Goal: Task Accomplishment & Management: Use online tool/utility

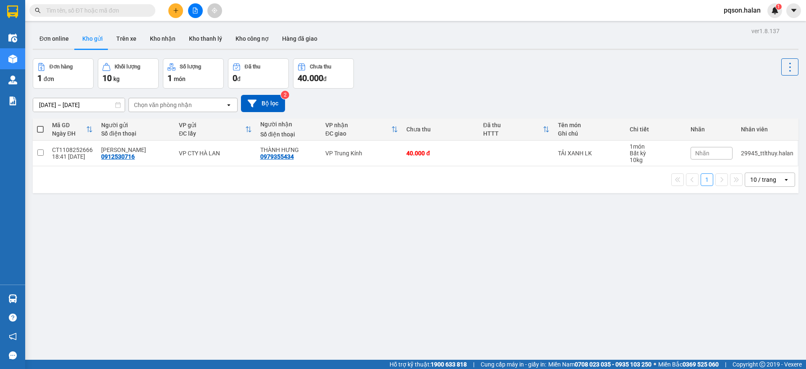
click at [397, 85] on div "Đơn hàng 1 đơn Khối lượng 10 kg Số lượng 1 món Đã thu 0 đ Chưa thu 40.000 đ" at bounding box center [416, 73] width 766 height 30
click at [125, 10] on input "text" at bounding box center [95, 10] width 99 height 9
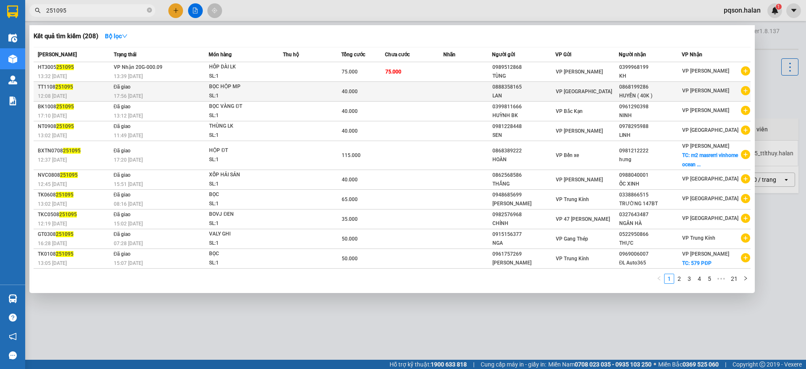
type input "251095"
click at [228, 92] on div "SL: 1" at bounding box center [240, 96] width 63 height 9
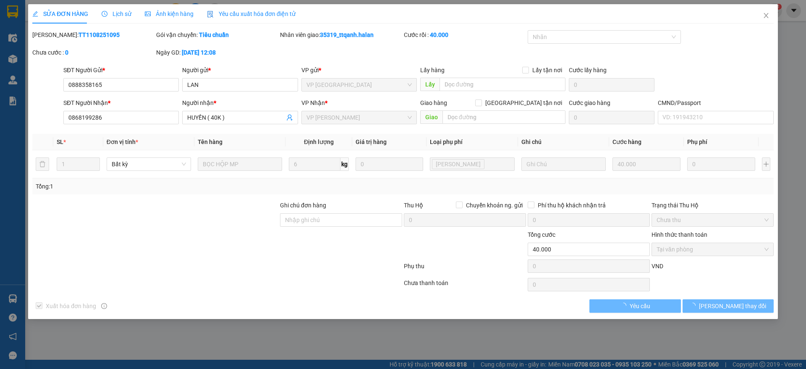
type input "0888358165"
type input "LAN"
type input "0868199286"
type input "HUYỀN ( 40K )"
type input "40.000"
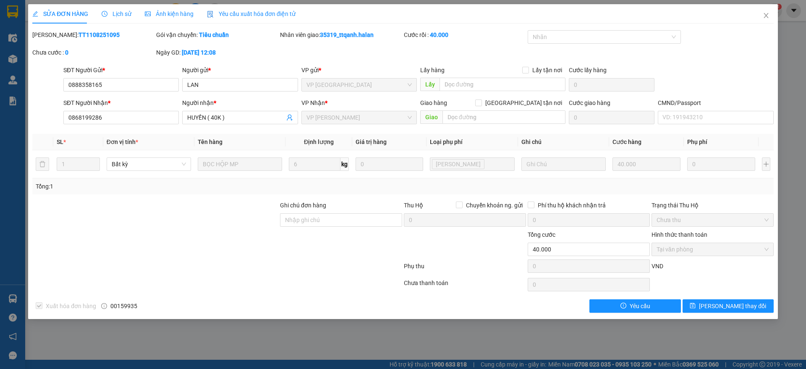
click at [240, 18] on div "Yêu cầu xuất hóa đơn điện tử" at bounding box center [251, 13] width 89 height 9
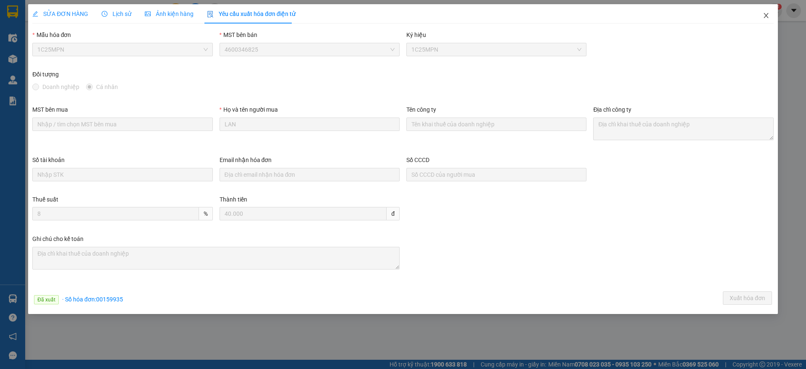
drag, startPoint x: 765, startPoint y: 18, endPoint x: 152, endPoint y: 22, distance: 613.9
click at [765, 19] on icon "close" at bounding box center [766, 15] width 7 height 7
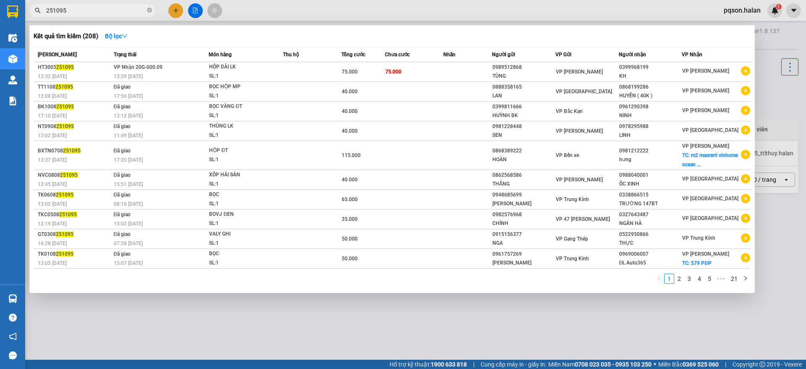
click at [102, 10] on input "251095" at bounding box center [95, 10] width 99 height 9
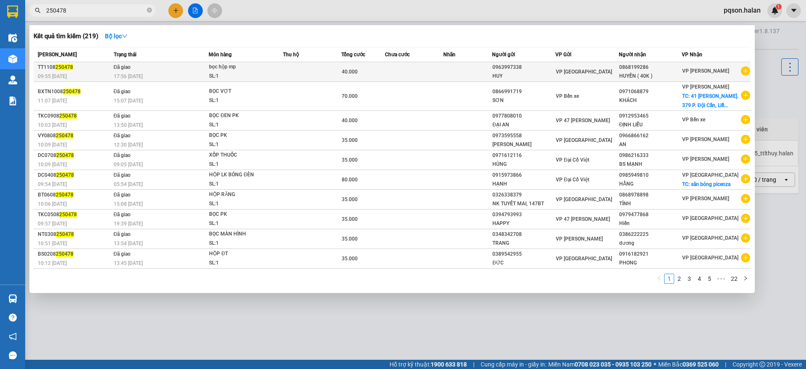
type input "250478"
click at [125, 66] on span "Đã giao" at bounding box center [122, 67] width 17 height 6
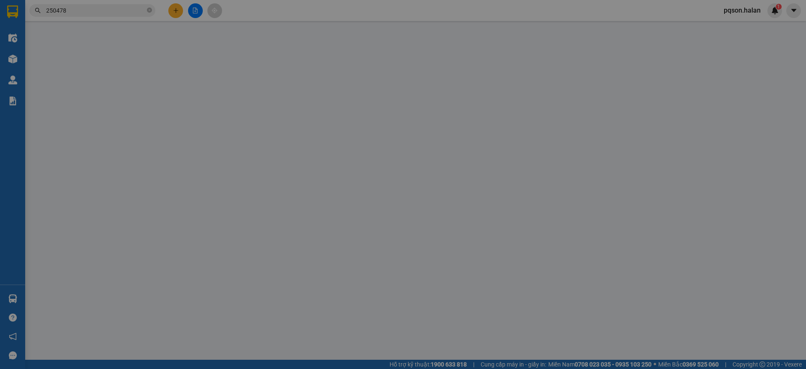
type input "0963997338"
type input "HUY"
type input "0868199286"
type input "HUYỀN ( 40K )"
type input "40.000"
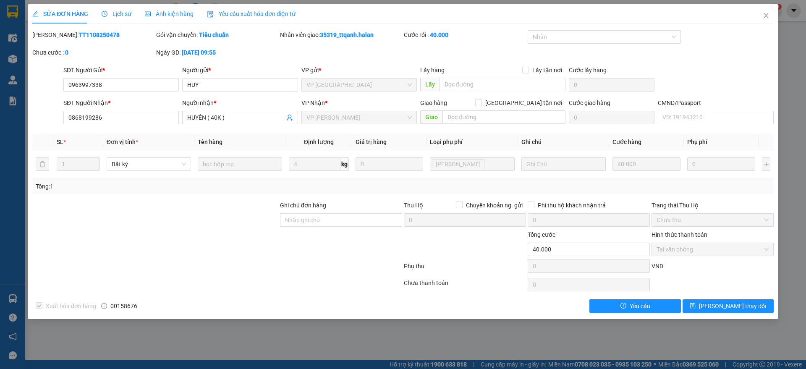
click at [253, 10] on span "Yêu cầu xuất hóa đơn điện tử" at bounding box center [251, 13] width 89 height 7
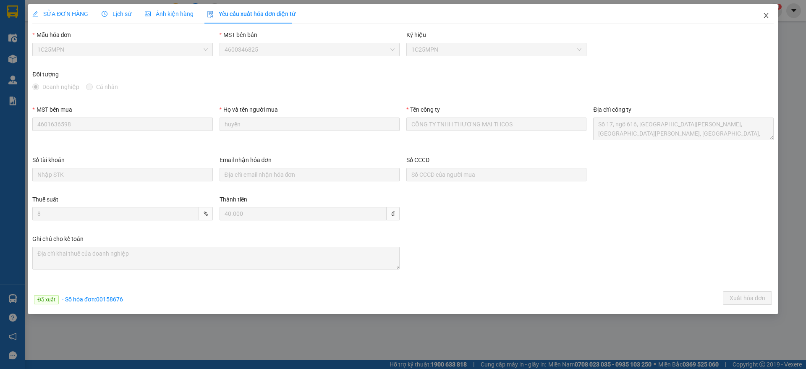
click at [767, 14] on icon "close" at bounding box center [766, 15] width 7 height 7
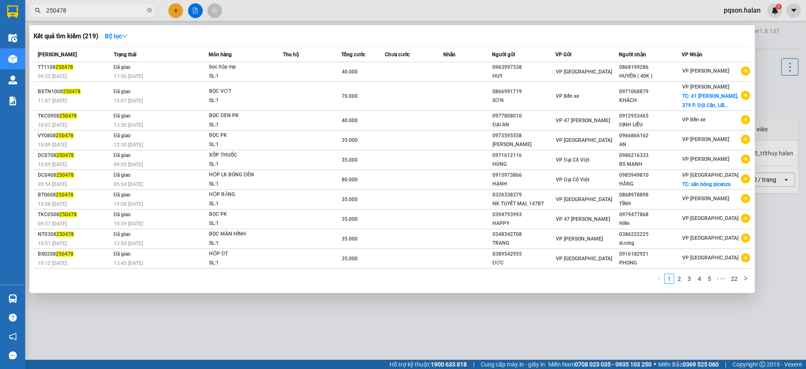
click at [69, 13] on input "250478" at bounding box center [95, 10] width 99 height 9
type input "2"
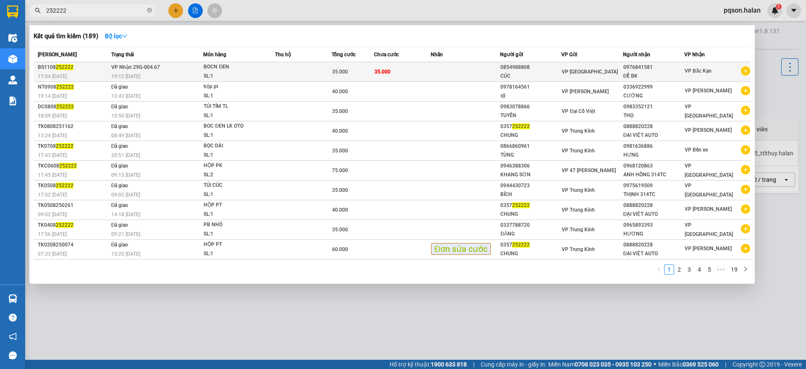
type input "252222"
click at [265, 64] on div "BOCN ĐEN" at bounding box center [235, 67] width 63 height 9
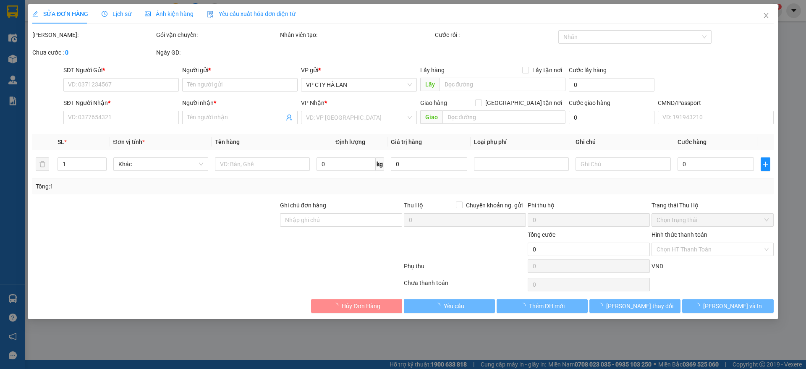
type input "0854988808"
type input "CÚC"
type input "0976841581"
type input "ĐẾ BK"
type input "35.000"
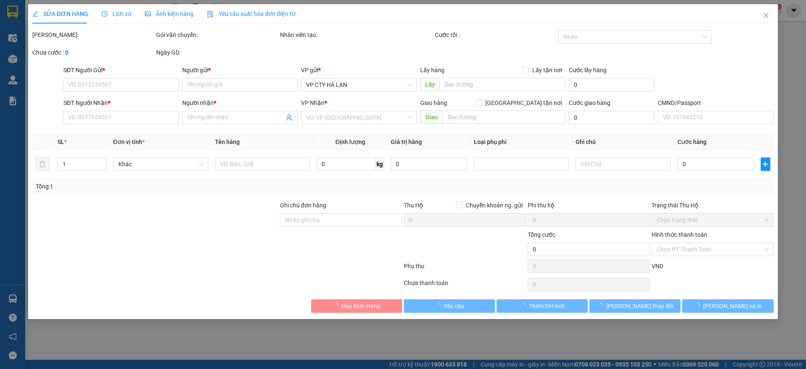
type input "35.000"
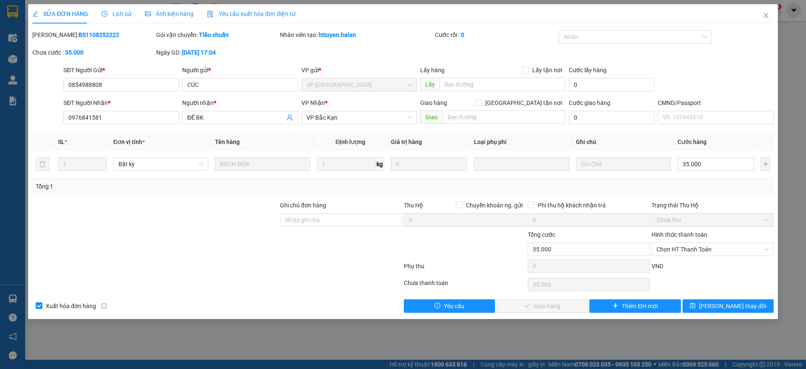
click at [244, 13] on span "Yêu cầu xuất hóa đơn điện tử" at bounding box center [251, 13] width 89 height 7
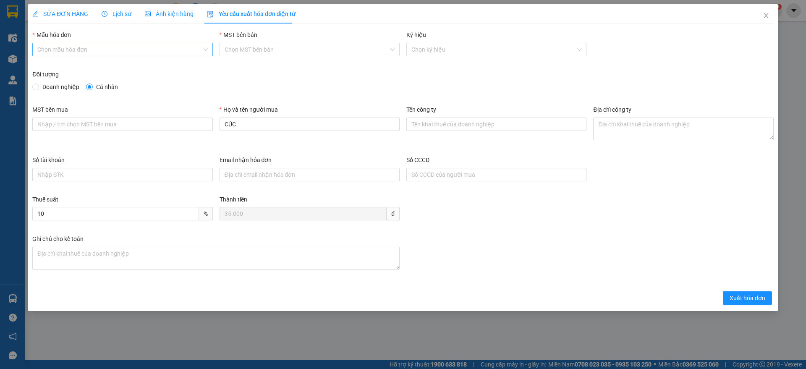
click at [64, 45] on input "Mẫu hóa đơn" at bounding box center [119, 49] width 164 height 13
drag, startPoint x: 63, startPoint y: 71, endPoint x: 61, endPoint y: 63, distance: 9.2
click at [63, 71] on div "1C25MPN" at bounding box center [122, 66] width 180 height 13
type input "8"
drag, startPoint x: 60, startPoint y: 85, endPoint x: 54, endPoint y: 87, distance: 6.5
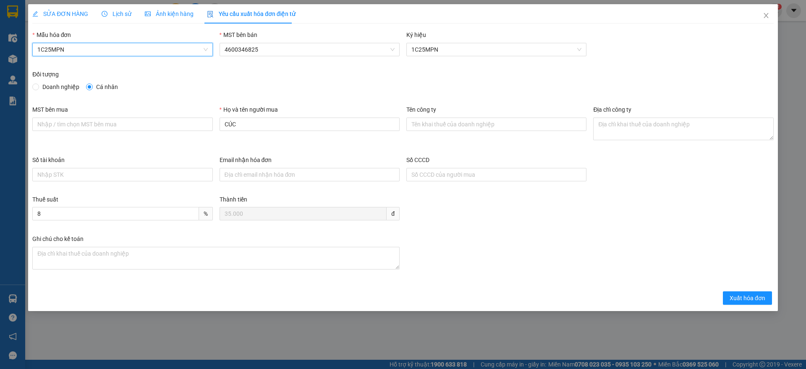
click at [59, 86] on span "Doanh nghiệp" at bounding box center [61, 86] width 44 height 9
click at [38, 86] on input "Doanh nghiệp" at bounding box center [35, 87] width 6 height 6
radio input "true"
radio input "false"
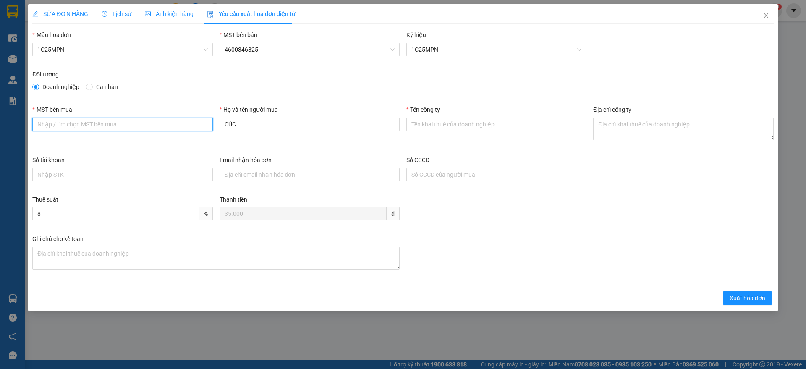
click at [150, 124] on input "MST bên mua" at bounding box center [122, 124] width 180 height 13
paste input "4601599699"
type input "4601599699"
click at [277, 123] on input "CÚC" at bounding box center [310, 124] width 180 height 13
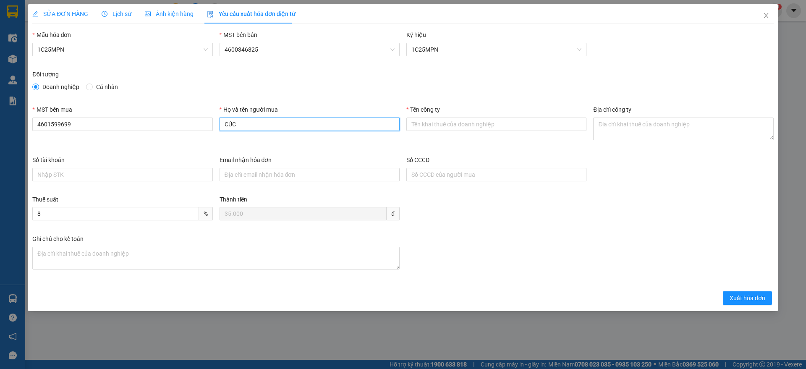
click at [277, 123] on input "CÚC" at bounding box center [310, 124] width 180 height 13
type input "Dương Thị Cúc"
click at [452, 130] on input "Tên công ty" at bounding box center [496, 124] width 180 height 13
paste input "CÔNG TY TNHH THÁI HOÀNG NGÂN"
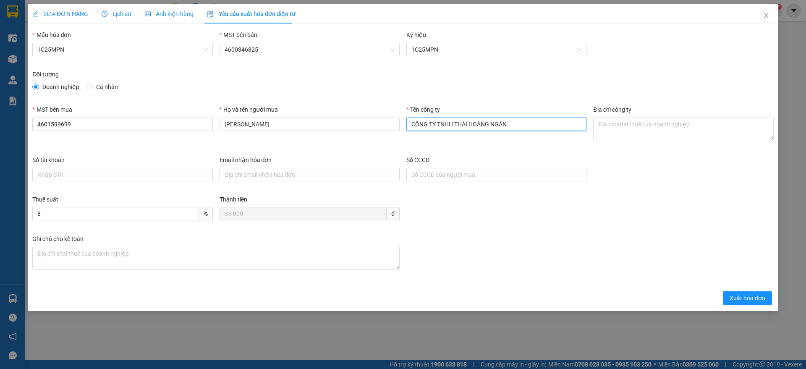
type input "CÔNG TY TNHH THÁI HOÀNG NGÂN"
click at [634, 122] on textarea "Địa chỉ công ty" at bounding box center [683, 129] width 180 height 23
paste textarea "Tổ 6, Phường Quan Triều, Tỉnh Thái Nguyên, Việt Nam."
type textarea "Tổ 6, Phường Quan Triều, Tỉnh Thái Nguyên, Việt Nam."
drag, startPoint x: 674, startPoint y: 204, endPoint x: 741, endPoint y: 253, distance: 82.6
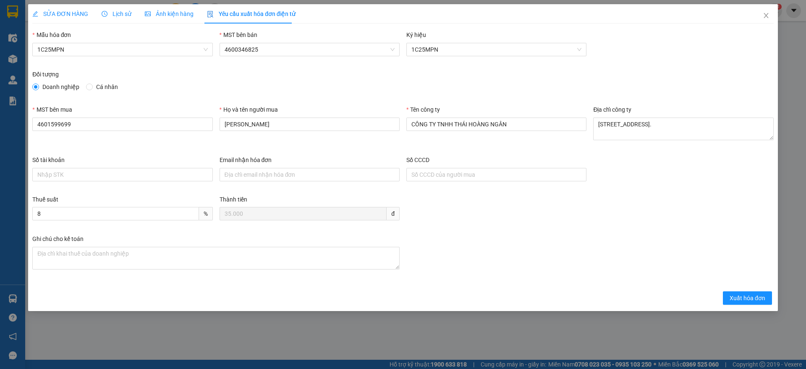
click at [674, 204] on div "Thuế suất 8 % Thành tiền 35.000 đ" at bounding box center [403, 214] width 748 height 39
click at [741, 300] on span "Xuất hóa đơn" at bounding box center [748, 298] width 36 height 9
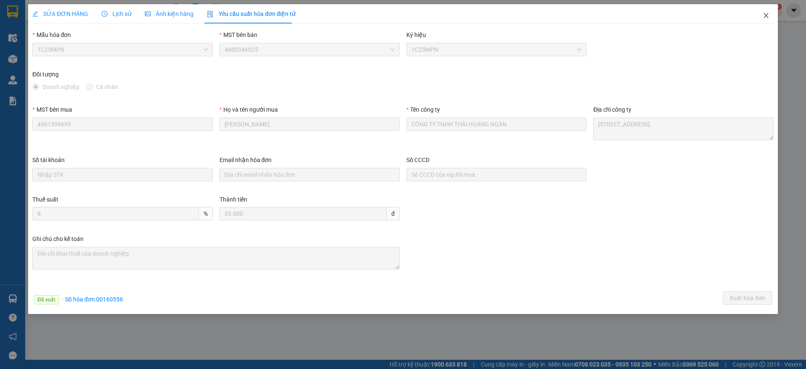
click at [766, 13] on icon "close" at bounding box center [766, 15] width 7 height 7
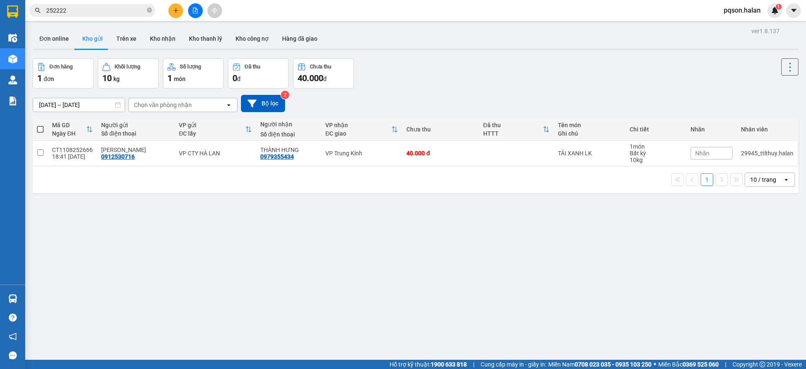
click at [118, 9] on input "252222" at bounding box center [95, 10] width 99 height 9
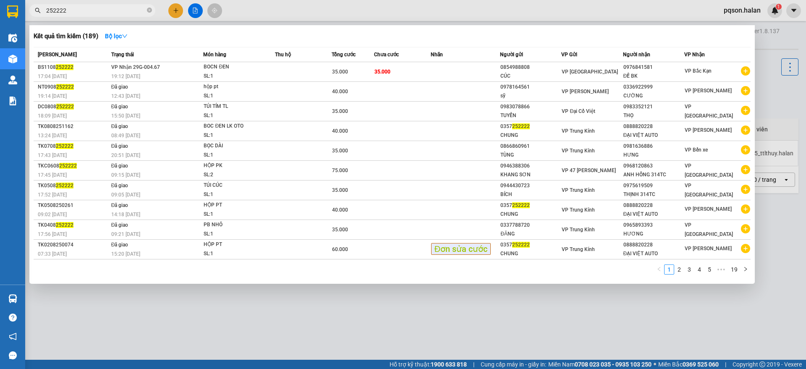
click at [118, 8] on input "252222" at bounding box center [95, 10] width 99 height 9
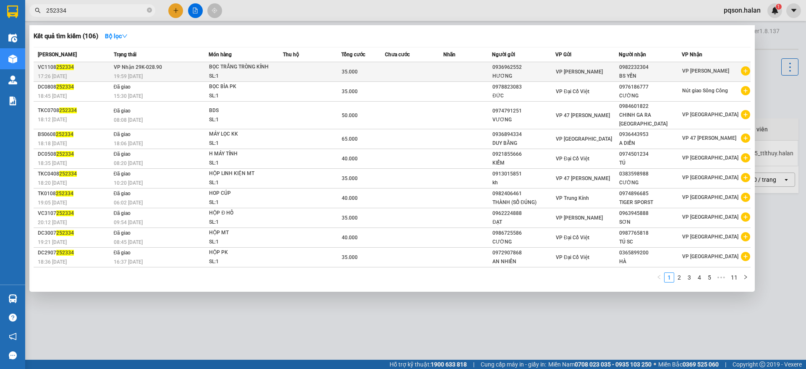
type input "252334"
click at [183, 68] on td "VP Nhận 29K-028.90 19:59 - 11/08" at bounding box center [160, 72] width 97 height 20
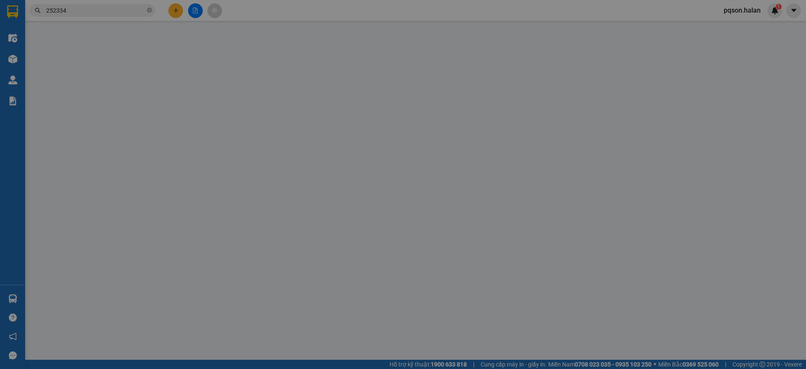
type input "0936962552"
type input "HƯƠNG"
type input "0982232304"
type input "BS YẾN"
type input "35.000"
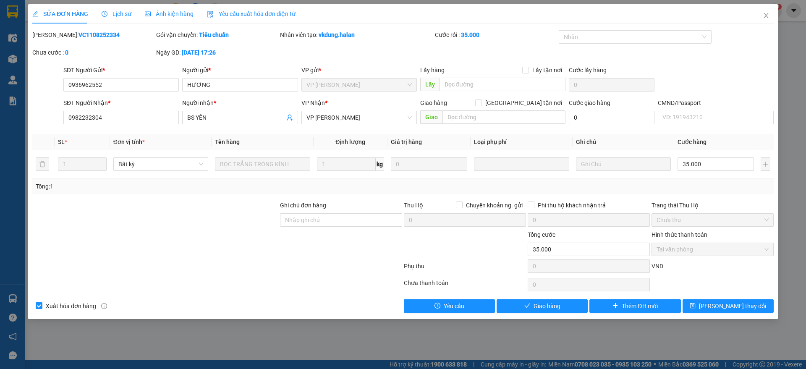
click at [225, 11] on span "Yêu cầu xuất hóa đơn điện tử" at bounding box center [251, 13] width 89 height 7
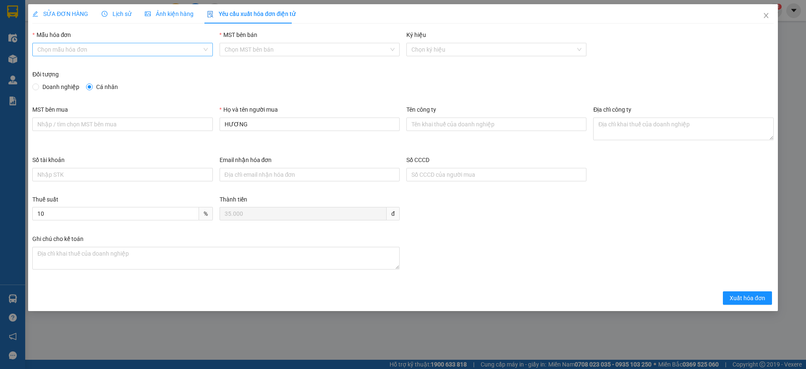
click at [104, 42] on div "Mẫu hóa đơn Chọn mẫu hóa đơn" at bounding box center [122, 44] width 180 height 29
click at [116, 50] on input "Mẫu hóa đơn" at bounding box center [119, 49] width 164 height 13
click at [62, 62] on div "1C25MPN" at bounding box center [122, 66] width 170 height 9
type input "8"
click at [47, 88] on span "Doanh nghiệp" at bounding box center [61, 86] width 44 height 9
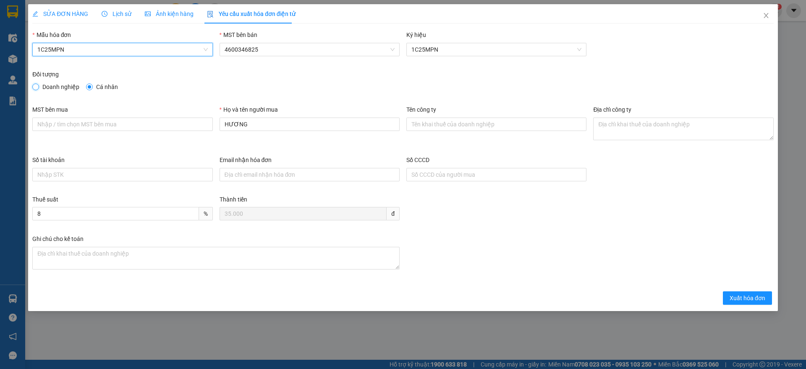
click at [38, 88] on input "Doanh nghiệp" at bounding box center [35, 87] width 6 height 6
radio input "true"
radio input "false"
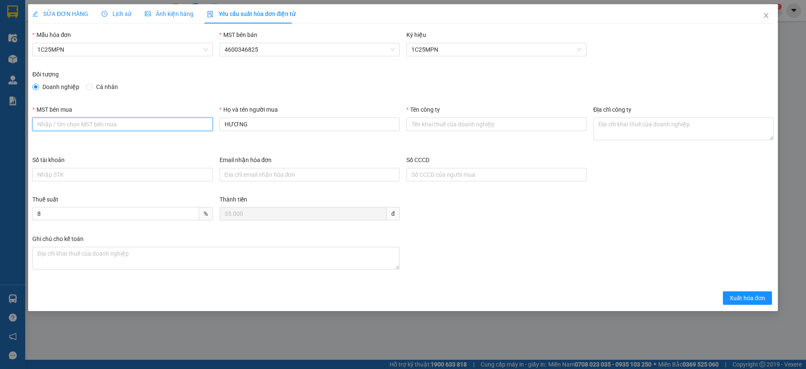
click at [160, 128] on input "MST bên mua" at bounding box center [122, 124] width 180 height 13
paste input "0109291364"
type input "0109291364"
click at [465, 124] on input "Tên công ty" at bounding box center [496, 124] width 180 height 13
paste input "CÔNG TY TNHH ĐẦU TƯ FANO"
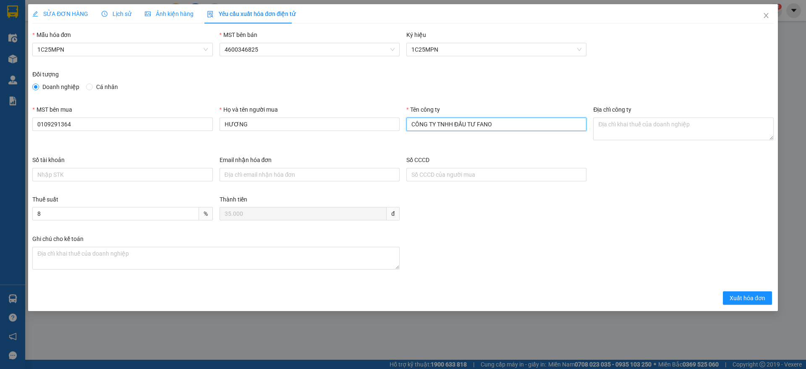
type input "CÔNG TY TNHH ĐẦU TƯ FANO"
click at [626, 136] on textarea "Địa chỉ công ty" at bounding box center [683, 129] width 180 height 23
paste textarea "Tầng 12, Tòa nhà Licogi 13, Số 164 Khuất Duy Tiến, Phường Thanh Xuân, Thành phố…"
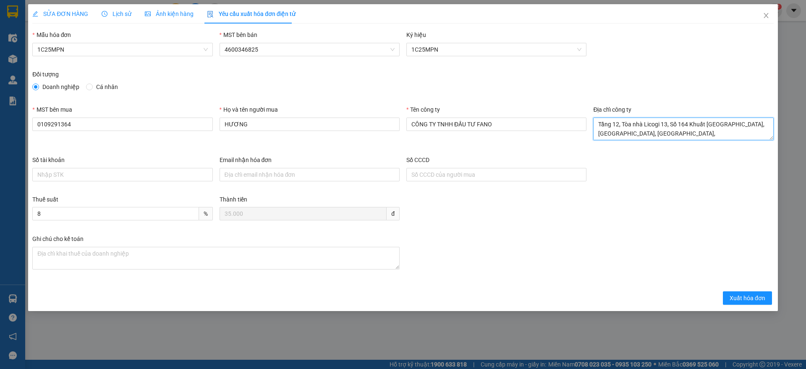
type textarea "Tầng 12, Tòa nhà Licogi 13, Số 164 Khuất Duy Tiến, Phường Thanh Xuân, Thành phố…"
click at [275, 122] on input "HƯƠNG" at bounding box center [310, 124] width 180 height 13
paste input "Bùi Ngọc Hương"
type input "Bùi Ngọc Hương"
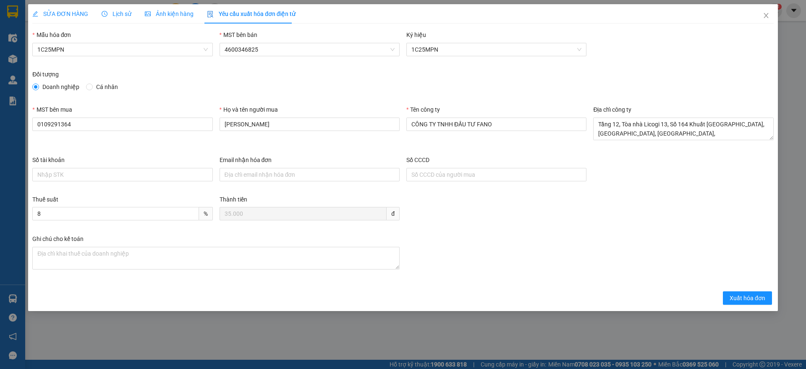
click at [346, 91] on div "Doanh nghiệp Cá nhân" at bounding box center [403, 86] width 742 height 9
click at [745, 298] on span "Xuất hóa đơn" at bounding box center [748, 298] width 36 height 9
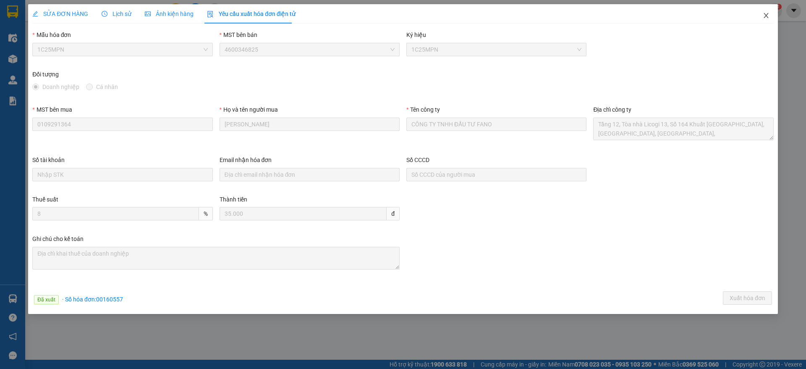
click at [767, 15] on icon "close" at bounding box center [766, 15] width 5 height 5
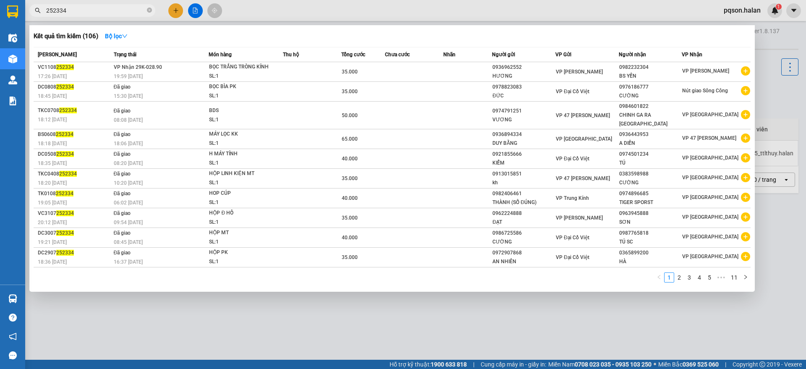
click at [98, 11] on input "252334" at bounding box center [95, 10] width 99 height 9
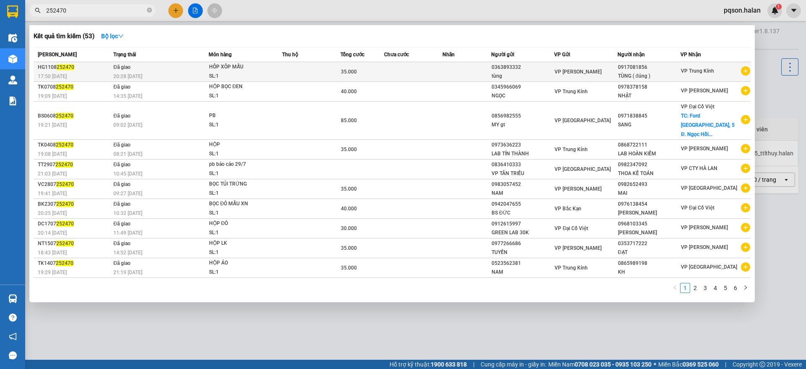
type input "252470"
click at [238, 71] on div "HÔP XÔP MẪU" at bounding box center [240, 67] width 63 height 9
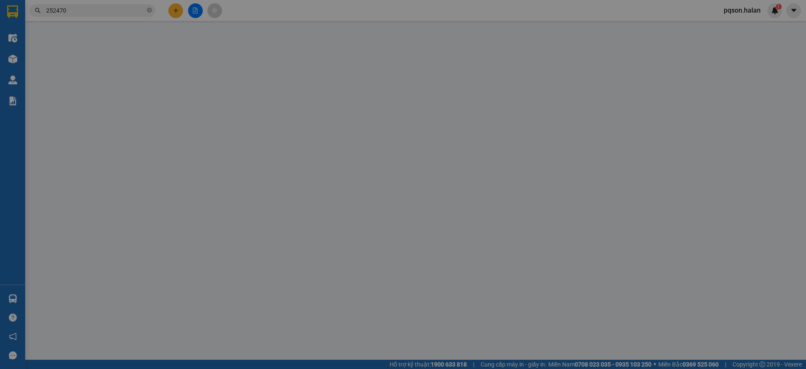
type input "0363893332"
type input "tùng"
type input "0917081856"
type input "TÙNG ( đúng )"
type input "35.000"
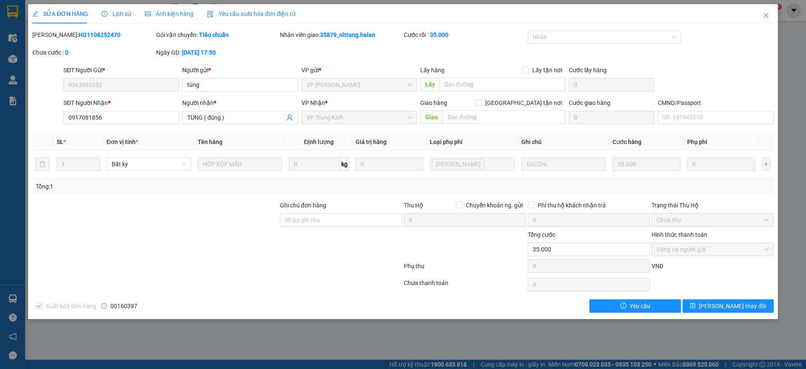
click at [252, 12] on span "Yêu cầu xuất hóa đơn điện tử" at bounding box center [251, 13] width 89 height 7
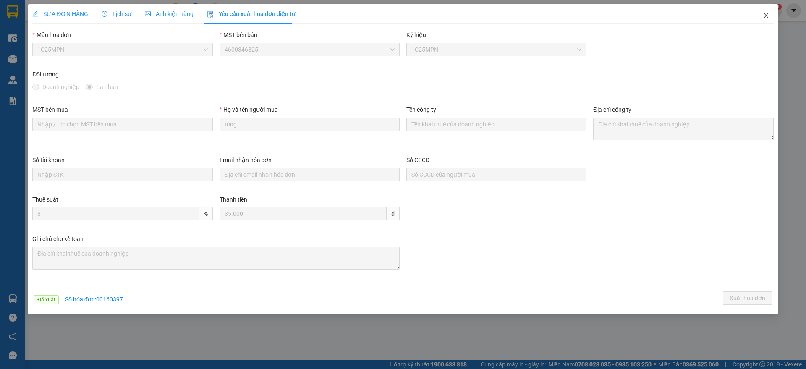
click at [766, 15] on icon "close" at bounding box center [766, 15] width 5 height 5
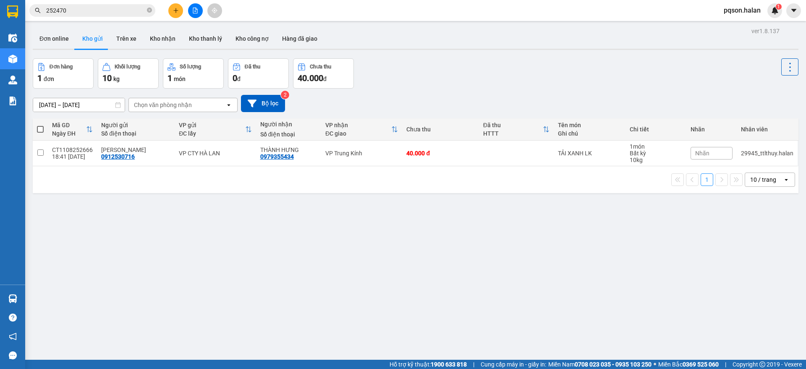
click at [90, 12] on input "252470" at bounding box center [95, 10] width 99 height 9
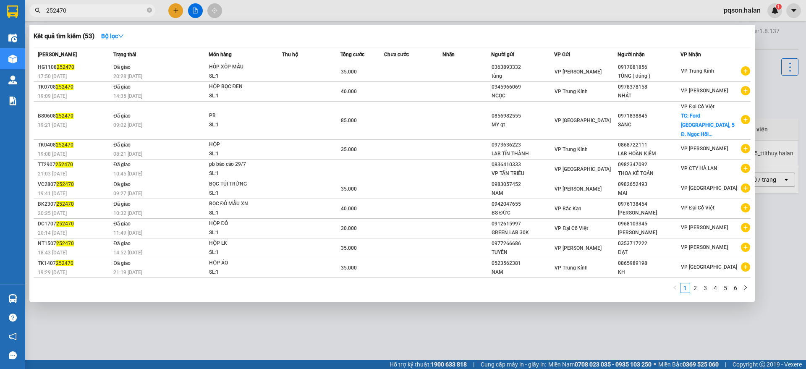
click at [84, 12] on input "252470" at bounding box center [95, 10] width 99 height 9
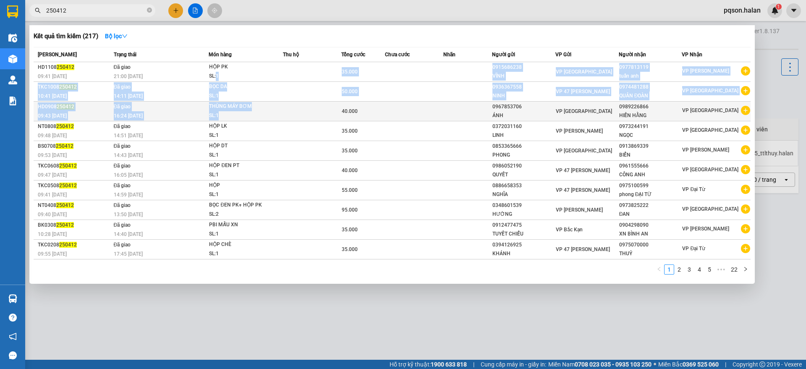
drag, startPoint x: 216, startPoint y: 75, endPoint x: 220, endPoint y: 111, distance: 35.9
click at [220, 111] on tbody "HD1108 250412 09:41 - 11/08 Đã giao 21:00 - 11/08 HỘP PK SL: 1 35.000 091568623…" at bounding box center [392, 160] width 717 height 197
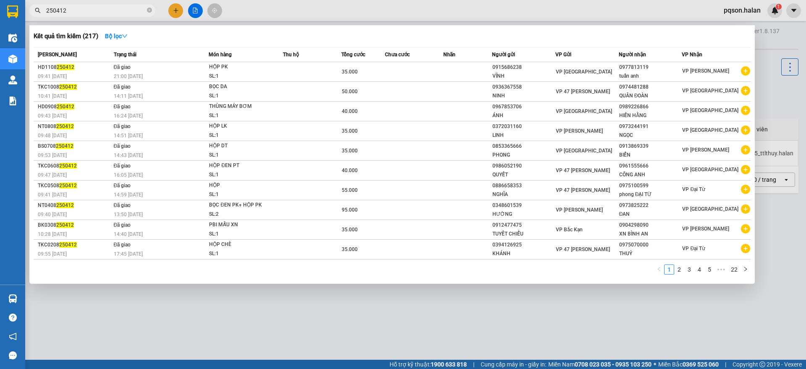
drag, startPoint x: 268, startPoint y: 8, endPoint x: 141, endPoint y: 16, distance: 127.4
click at [267, 10] on div at bounding box center [403, 184] width 806 height 369
click at [93, 9] on input "250412" at bounding box center [95, 10] width 99 height 9
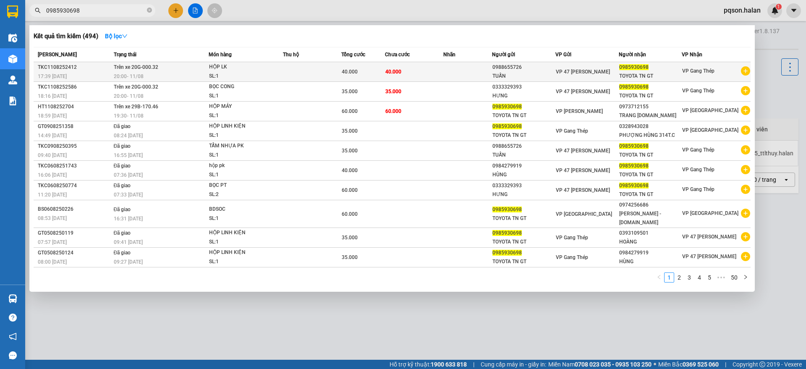
type input "0985930698"
click at [315, 71] on td at bounding box center [312, 72] width 58 height 20
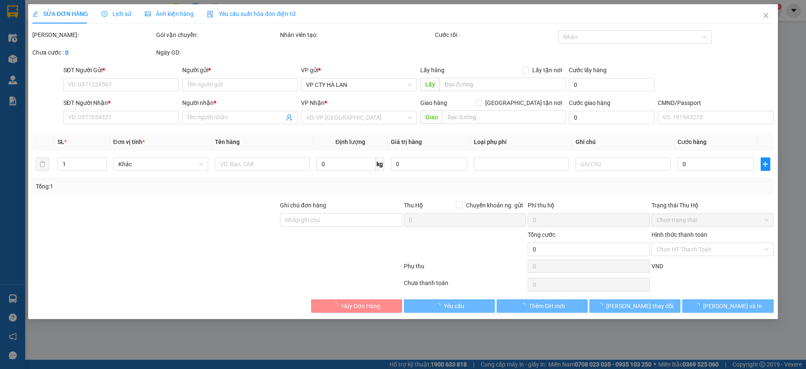
type input "0988655726"
type input "TUẤN"
type input "0985930698"
type input "TOYOTA TN GT"
type input "40.000"
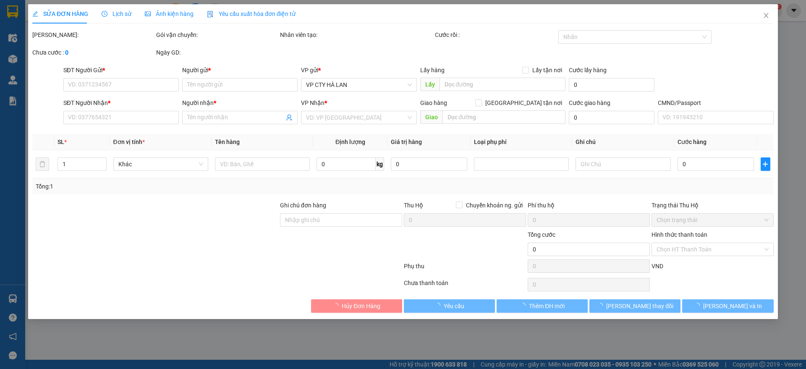
type input "40.000"
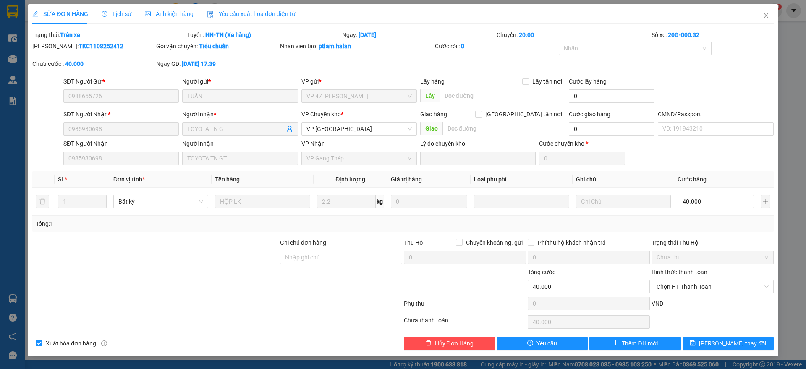
click at [236, 13] on span "Yêu cầu xuất hóa đơn điện tử" at bounding box center [251, 13] width 89 height 7
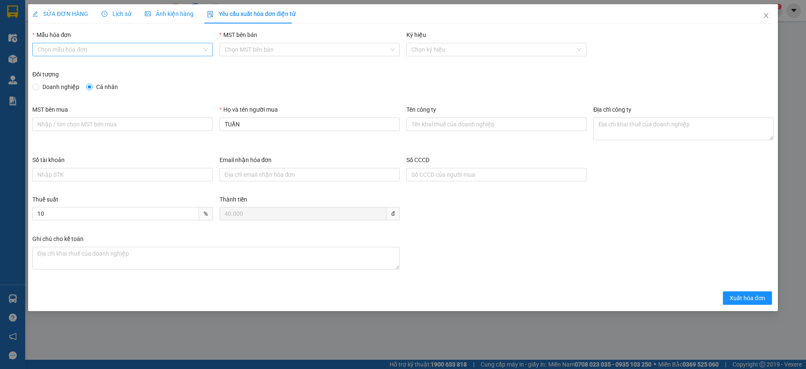
drag, startPoint x: 107, startPoint y: 46, endPoint x: 93, endPoint y: 56, distance: 16.9
click at [107, 46] on input "Mẫu hóa đơn" at bounding box center [119, 49] width 164 height 13
click at [64, 68] on div "1C25MPN" at bounding box center [122, 66] width 170 height 9
type input "8"
drag, startPoint x: 44, startPoint y: 86, endPoint x: 46, endPoint y: 94, distance: 7.7
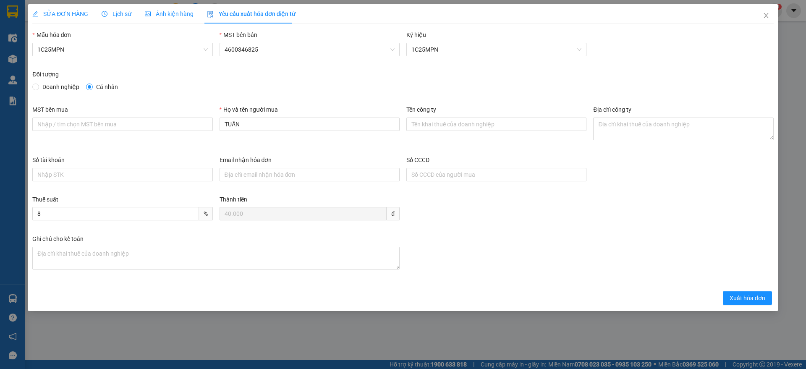
click at [44, 86] on span "Doanh nghiệp" at bounding box center [61, 86] width 44 height 9
click at [38, 86] on input "Doanh nghiệp" at bounding box center [35, 87] width 6 height 6
radio input "true"
radio input "false"
click at [121, 128] on input "MST bên mua" at bounding box center [122, 124] width 180 height 13
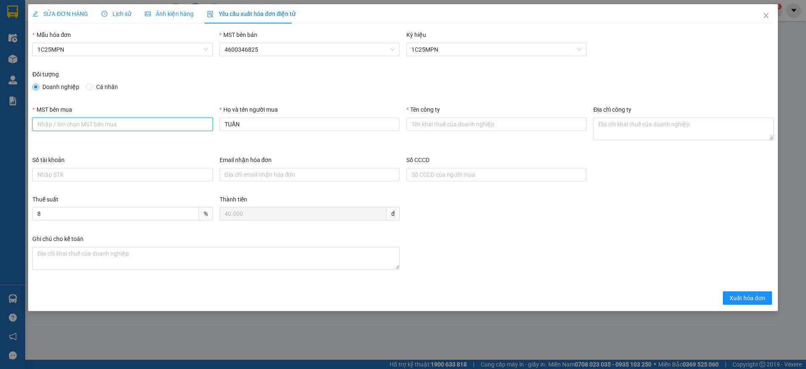
paste input "0108235007"
type input "0108235007"
click at [469, 123] on input "Tên công ty" at bounding box center [496, 124] width 180 height 13
paste input "CÔNG TY TNHH PHỤ TÙNG Ô TÔ VINPARTS"
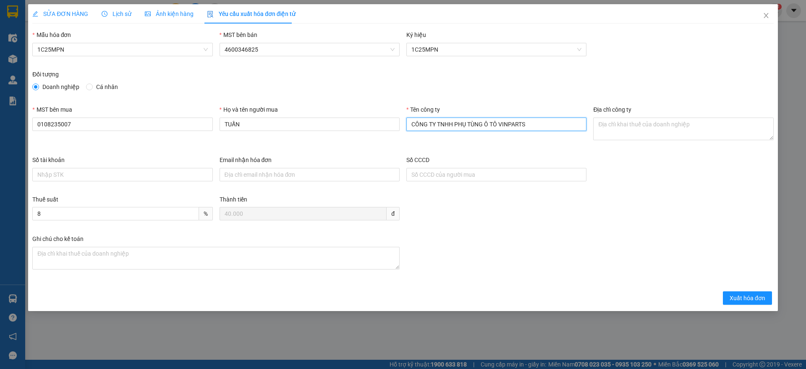
type input "CÔNG TY TNHH PHỤ TÙNG Ô TÔ VINPARTS"
click at [618, 124] on textarea "Địa chỉ công ty" at bounding box center [683, 129] width 180 height 23
paste textarea "Thôn Đông, Xã Nội Bài, Thành phố Hà Nội, Việt Nam"
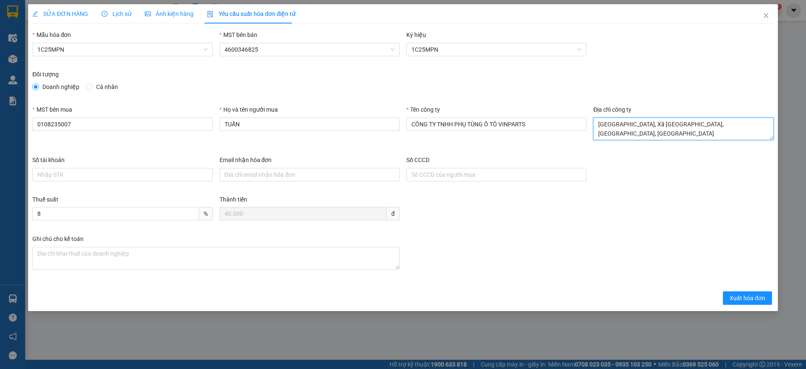
type textarea "Thôn Đông, Xã Nội Bài, Thành phố Hà Nội, Việt Nam"
click at [316, 126] on input "TUẤN" at bounding box center [310, 124] width 180 height 13
click at [315, 126] on input "TUẤN" at bounding box center [310, 124] width 180 height 13
paste input "Nguyễn Đức Anh"
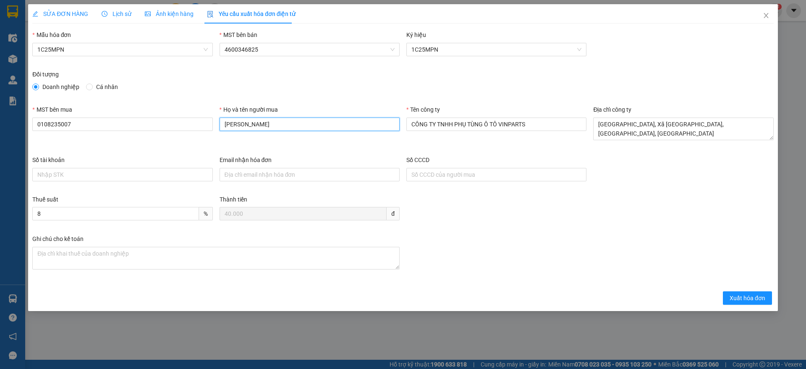
type input "Nguyễn Đức Anh"
click at [358, 98] on div "Đối tượng Doanh nghiệp Cá nhân" at bounding box center [403, 87] width 748 height 35
click at [756, 298] on span "Xuất hóa đơn" at bounding box center [748, 298] width 36 height 9
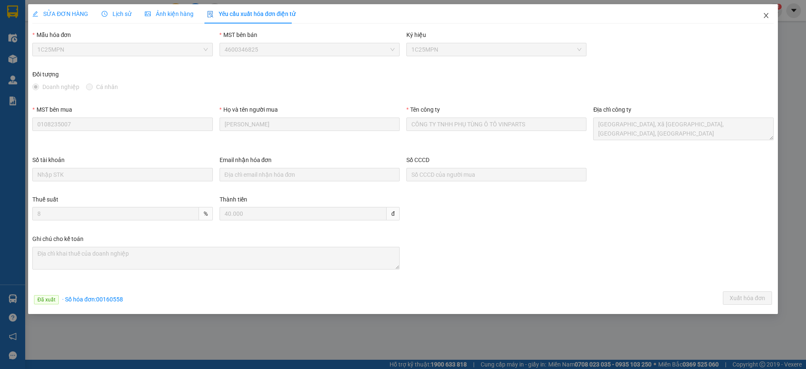
click at [768, 15] on icon "close" at bounding box center [766, 15] width 7 height 7
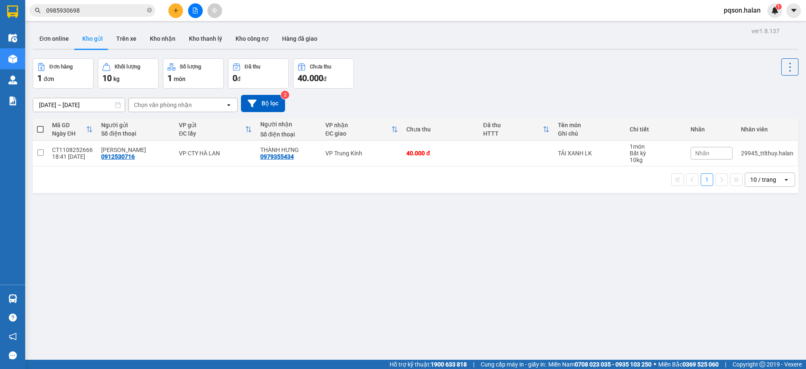
click at [99, 6] on input "0985930698" at bounding box center [95, 10] width 99 height 9
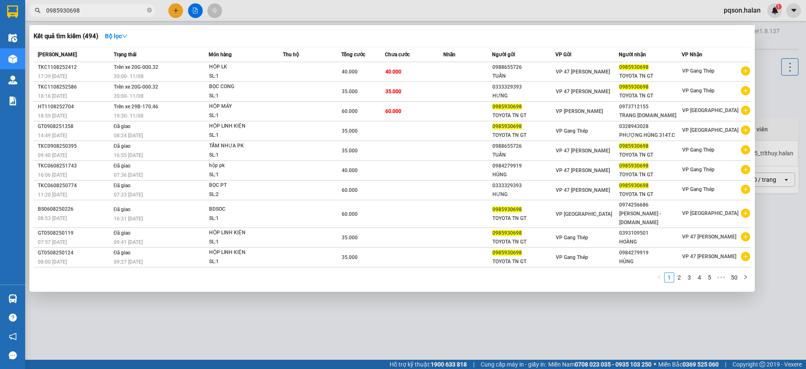
click at [99, 6] on input "0985930698" at bounding box center [95, 10] width 99 height 9
type input "0"
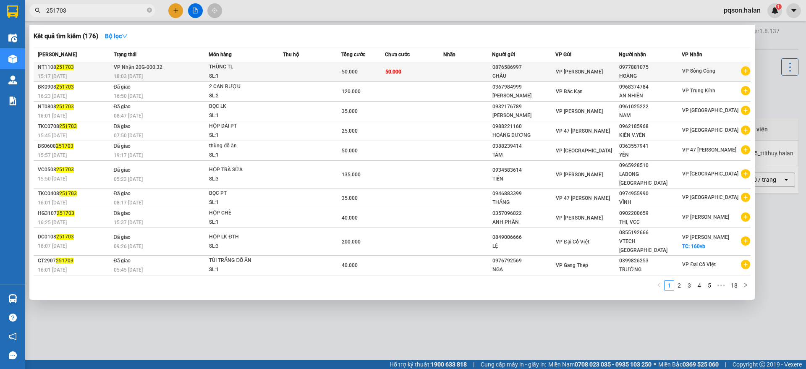
type input "251703"
click at [210, 70] on div "THÙNG TL" at bounding box center [240, 67] width 63 height 9
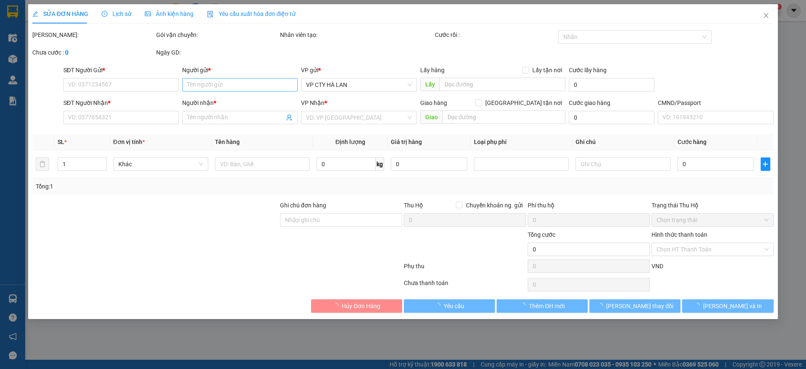
type input "0876586997"
type input "CHÂU"
type input "0977881075"
type input "HOÀNG"
type input "50.000"
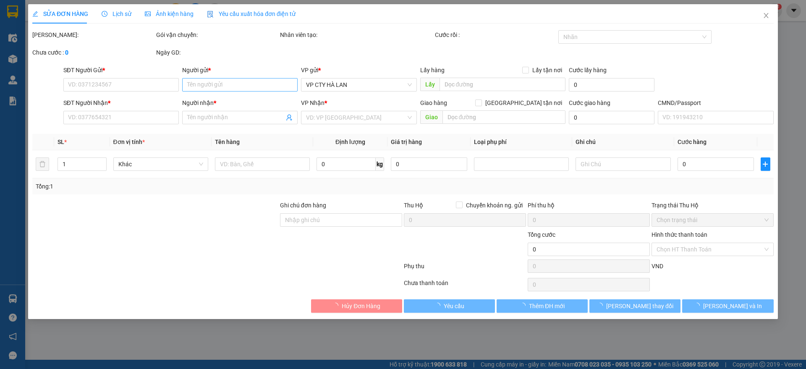
type input "50.000"
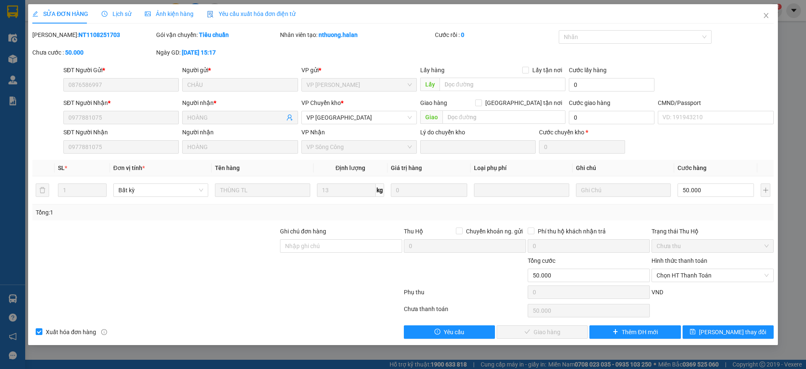
click at [254, 11] on span "Yêu cầu xuất hóa đơn điện tử" at bounding box center [251, 13] width 89 height 7
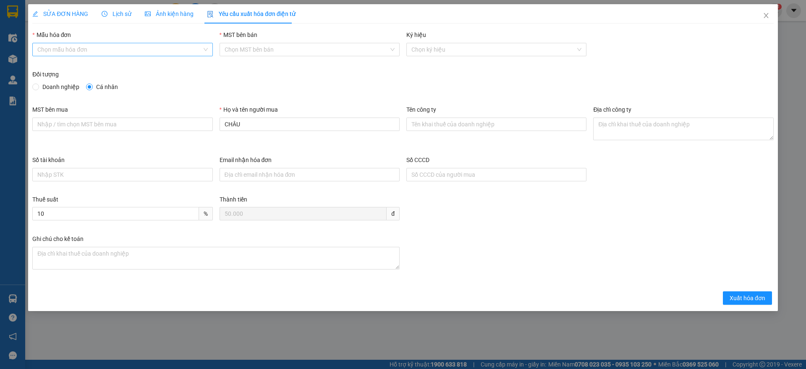
drag, startPoint x: 102, startPoint y: 47, endPoint x: 84, endPoint y: 55, distance: 19.4
click at [100, 47] on input "Mẫu hóa đơn" at bounding box center [119, 49] width 164 height 13
click at [60, 68] on div "1C25MPN" at bounding box center [122, 66] width 170 height 9
type input "8"
click at [47, 86] on span "Doanh nghiệp" at bounding box center [61, 86] width 44 height 9
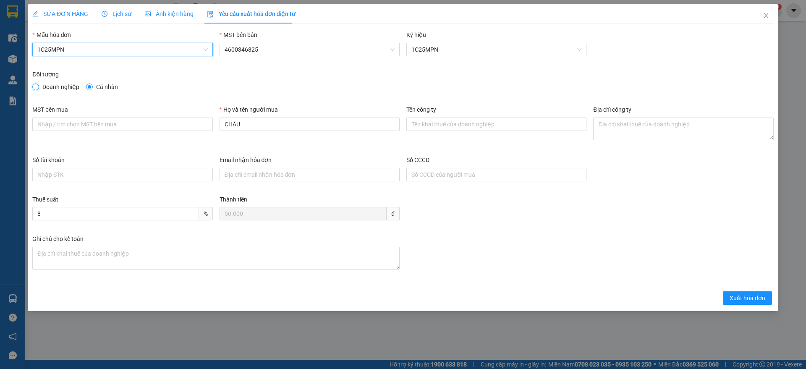
click at [38, 86] on input "Doanh nghiệp" at bounding box center [35, 87] width 6 height 6
radio input "true"
radio input "false"
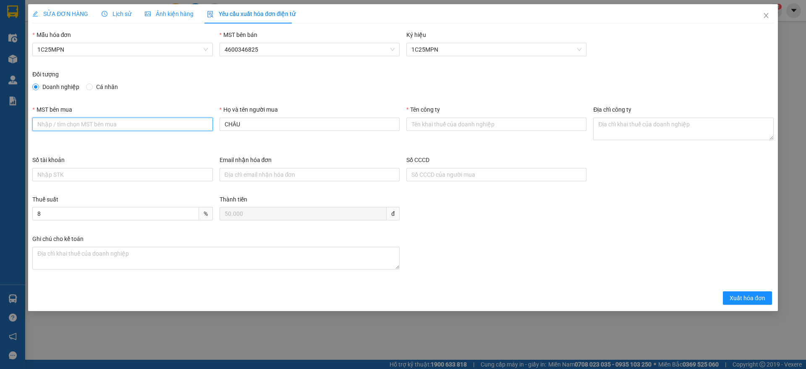
click at [73, 127] on input "MST bên mua" at bounding box center [122, 124] width 180 height 13
paste input "0101338571"
type input "0101338571"
click at [441, 121] on input "Tên công ty" at bounding box center [496, 124] width 180 height 13
paste input "CÔNG TY CỔ PHẦN VIMECO"
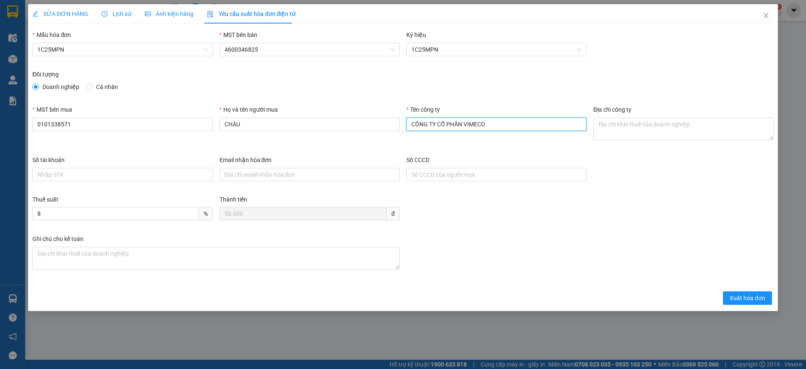
type input "CÔNG TY CỔ PHẦN VIMECO"
click at [618, 133] on textarea "Địa chỉ công ty" at bounding box center [683, 129] width 180 height 23
paste textarea "Lô E9, đường Phạm Hùng, Phường Yên Hòa, Thành phố Hà Nội, Việt Nam."
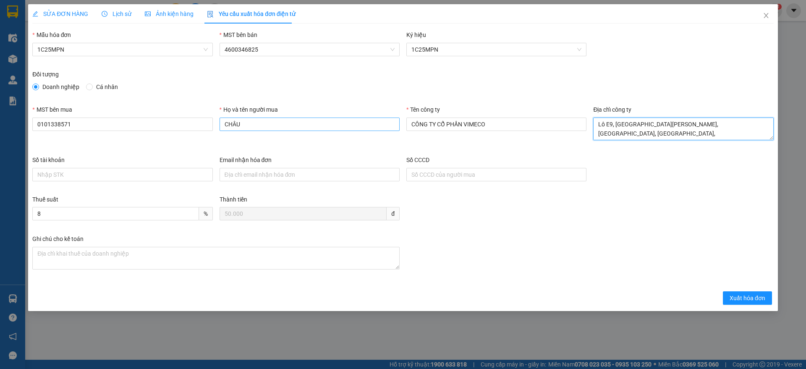
type textarea "Lô E9, đường Phạm Hùng, Phường Yên Hòa, Thành phố Hà Nội, Việt Nam."
click at [274, 124] on input "CHÂU" at bounding box center [310, 124] width 180 height 13
type input "Nguyễn Huy Hoàng"
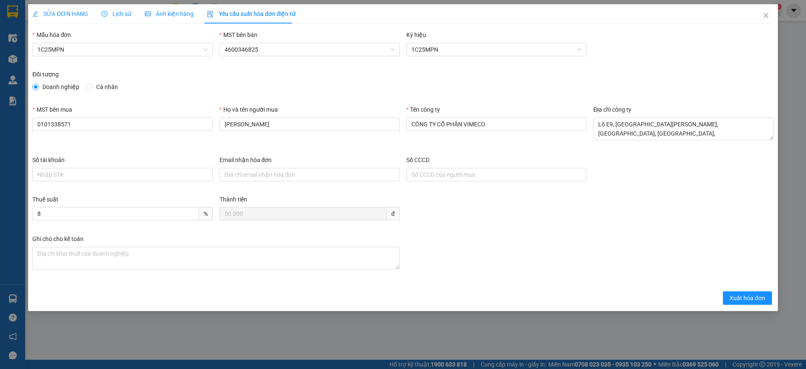
click at [295, 144] on div "Họ và tên người mua Nguyễn Huy Hoàng" at bounding box center [309, 130] width 187 height 50
click at [743, 295] on span "Xuất hóa đơn" at bounding box center [748, 298] width 36 height 9
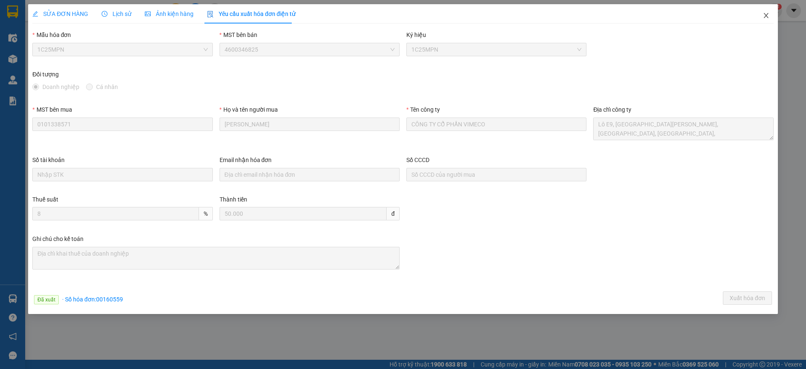
click at [765, 13] on icon "close" at bounding box center [766, 15] width 7 height 7
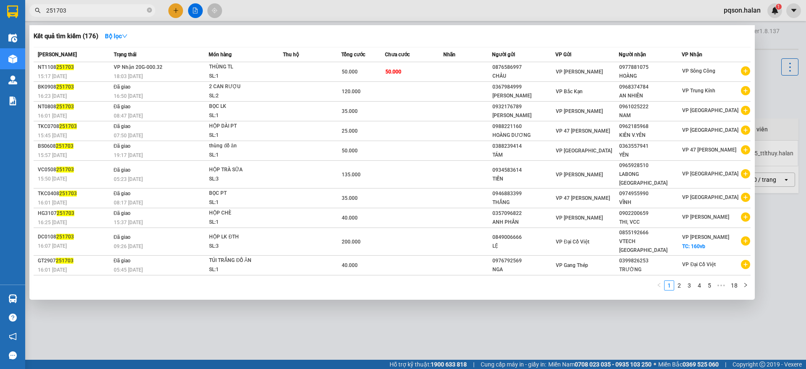
click at [83, 12] on input "251703" at bounding box center [95, 10] width 99 height 9
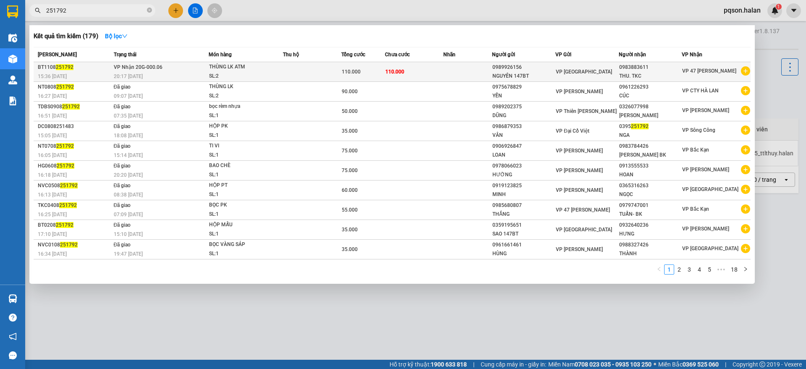
type input "251792"
click at [204, 73] on div "20:17 - 11/08" at bounding box center [161, 76] width 95 height 9
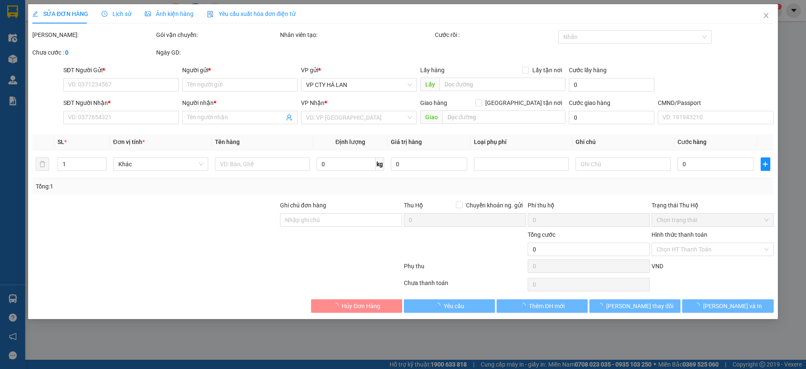
type input "0989926156"
type input "NGUYÊN 147BT"
type input "0983883611"
type input "THU. TKC"
type input "110.000"
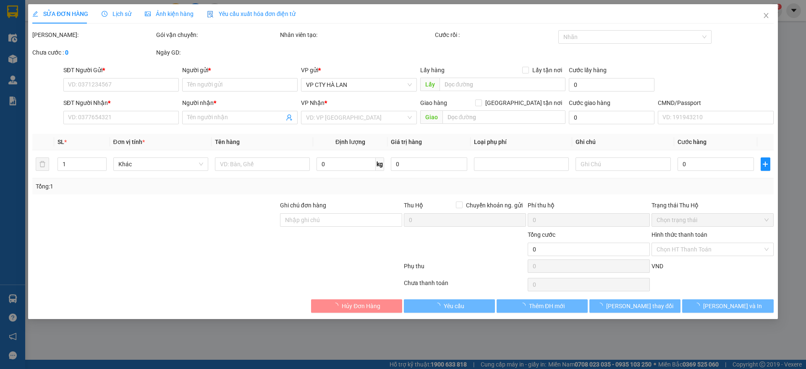
type input "110.000"
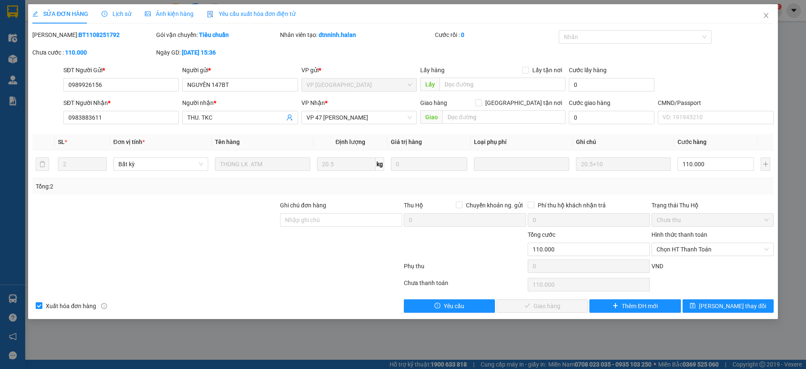
click at [238, 14] on span "Yêu cầu xuất hóa đơn điện tử" at bounding box center [251, 13] width 89 height 7
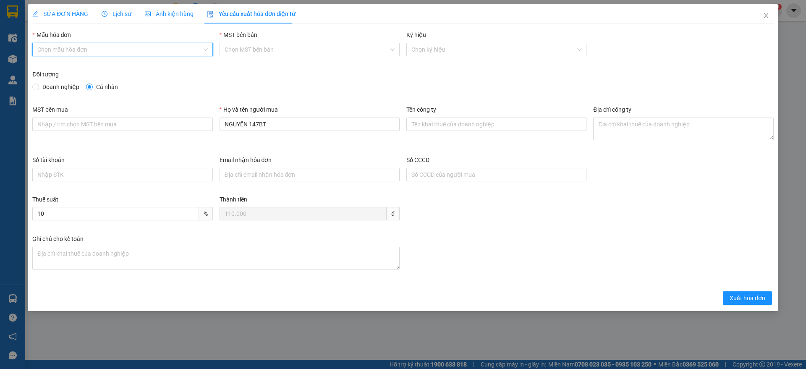
click at [95, 47] on input "Mẫu hóa đơn" at bounding box center [119, 49] width 164 height 13
click at [67, 68] on div "1C25MPN" at bounding box center [122, 66] width 170 height 9
type input "8"
click at [55, 91] on span "Doanh nghiệp" at bounding box center [61, 86] width 44 height 9
click at [38, 89] on input "Doanh nghiệp" at bounding box center [35, 87] width 6 height 6
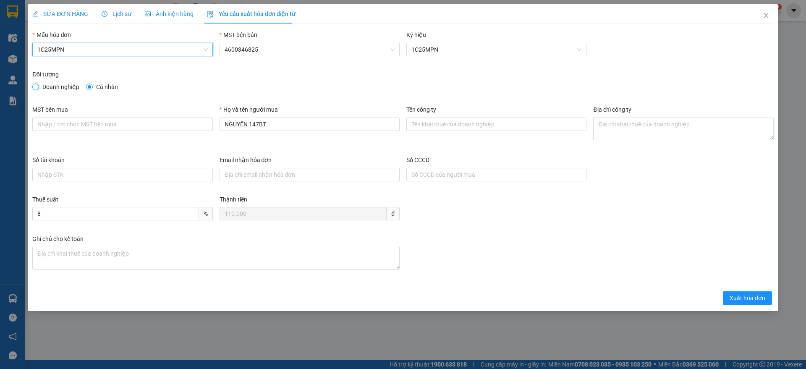
radio input "true"
radio input "false"
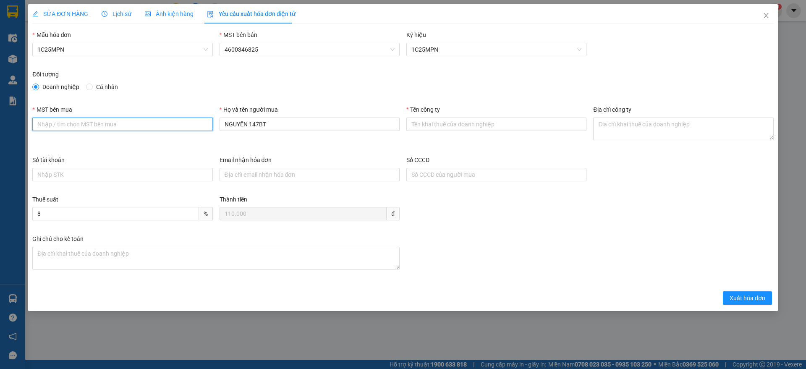
click at [119, 123] on input "MST bên mua" at bounding box center [122, 124] width 180 height 13
paste input "0101198807"
type input "0101198807"
click at [430, 127] on input "Tên công ty" at bounding box center [496, 124] width 180 height 13
paste input "CÔNG TY TNHH MICROTEC VIỆT NAM"
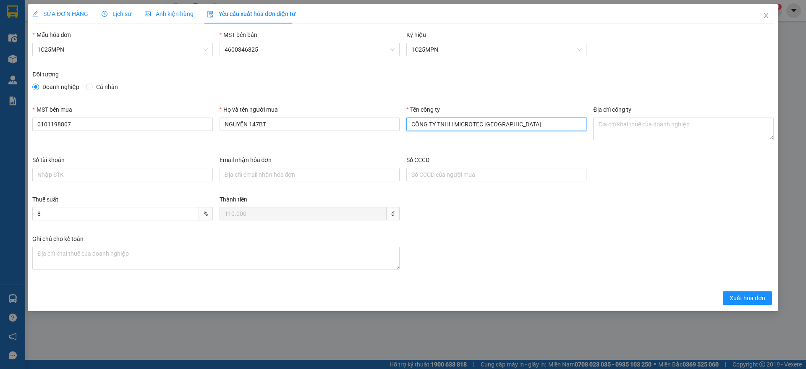
type input "CÔNG TY TNHH MICROTEC VIỆT NAM"
click at [679, 124] on textarea "Địa chỉ công ty" at bounding box center [683, 129] width 180 height 23
paste textarea "Tầng 5A, 5, 9, 12 số 194 phố Trần Quang Khải, Phường Hoàn Kiếm, Thành phố Hà Nộ…"
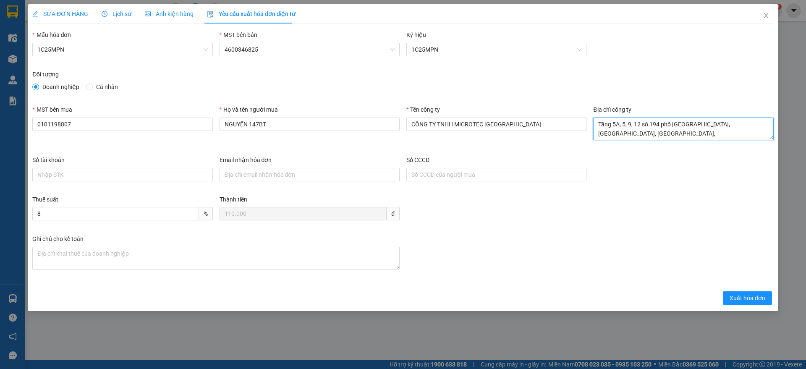
type textarea "Tầng 5A, 5, 9, 12 số 194 phố Trần Quang Khải, Phường Hoàn Kiếm, Thành phố Hà Nộ…"
click at [296, 125] on input "NGUYÊN 147BT" at bounding box center [310, 124] width 180 height 13
paste input "Hoàng Văn Thu"
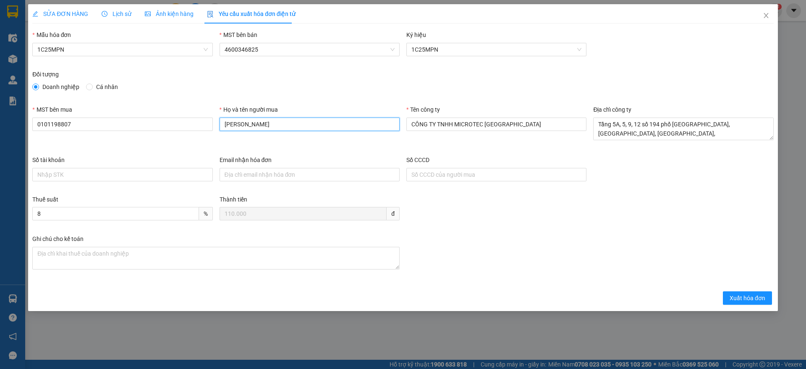
type input "Hoàng Văn Thu"
click at [401, 144] on div "Họ và tên người mua Hoàng Văn Thu" at bounding box center [309, 130] width 187 height 50
click at [747, 299] on span "Xuất hóa đơn" at bounding box center [748, 298] width 36 height 9
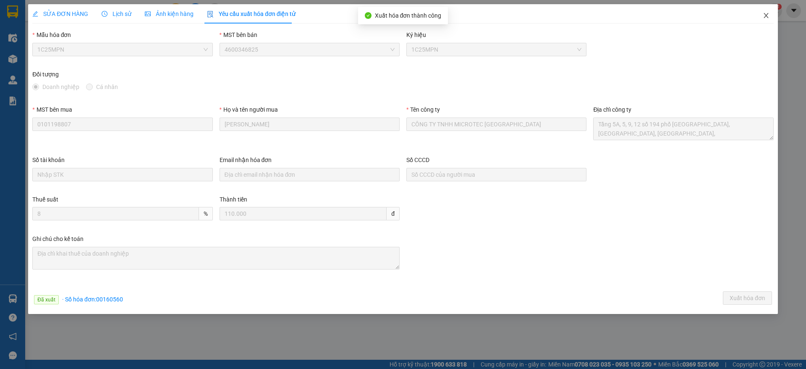
click at [764, 15] on icon "close" at bounding box center [766, 15] width 7 height 7
